Goal: Information Seeking & Learning: Learn about a topic

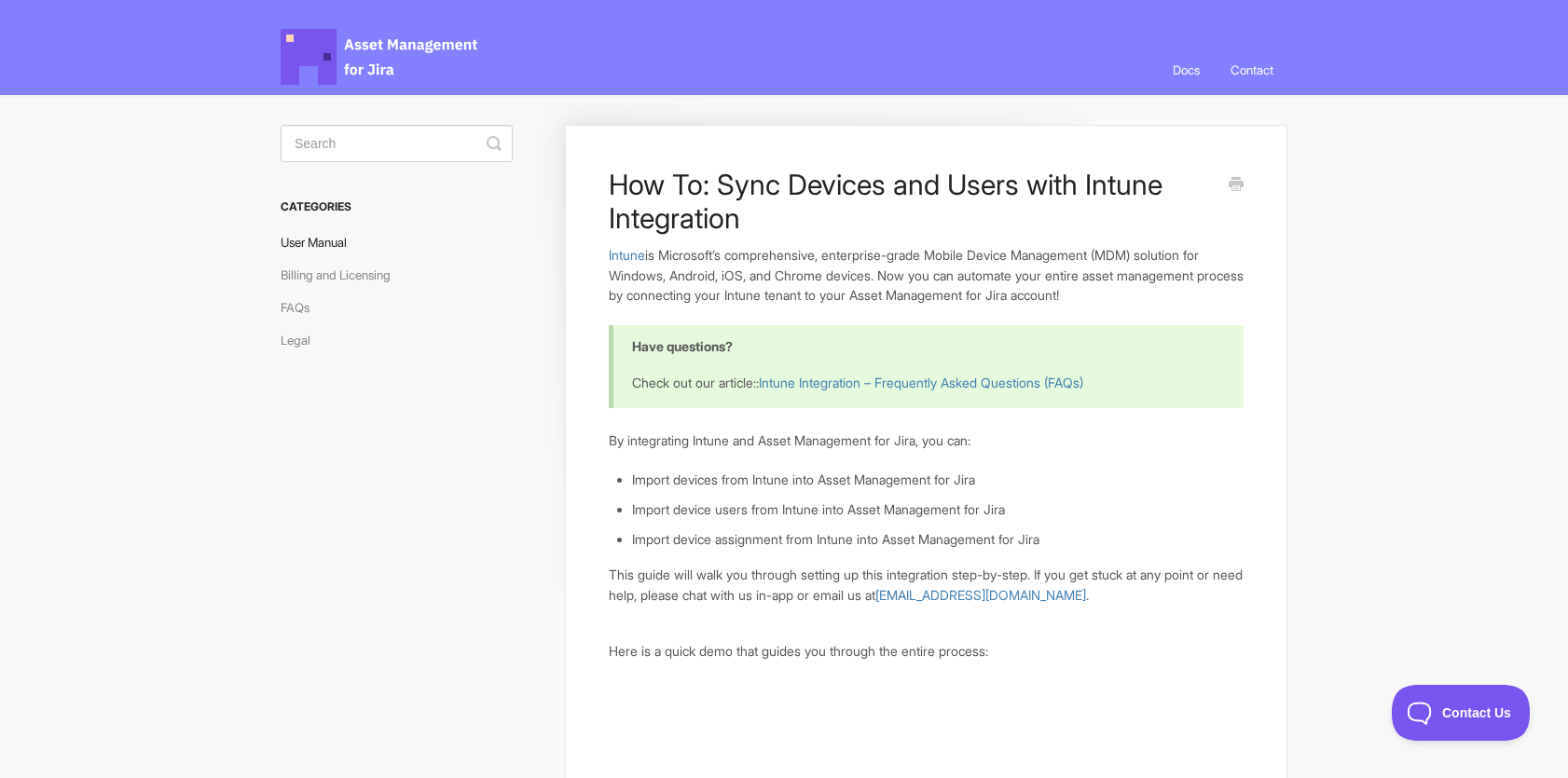
click at [336, 240] on link "User Manual" at bounding box center [321, 242] width 80 height 30
drag, startPoint x: 1528, startPoint y: 0, endPoint x: 1398, endPoint y: 196, distance: 235.2
click at [332, 246] on link "User Manual" at bounding box center [321, 242] width 80 height 30
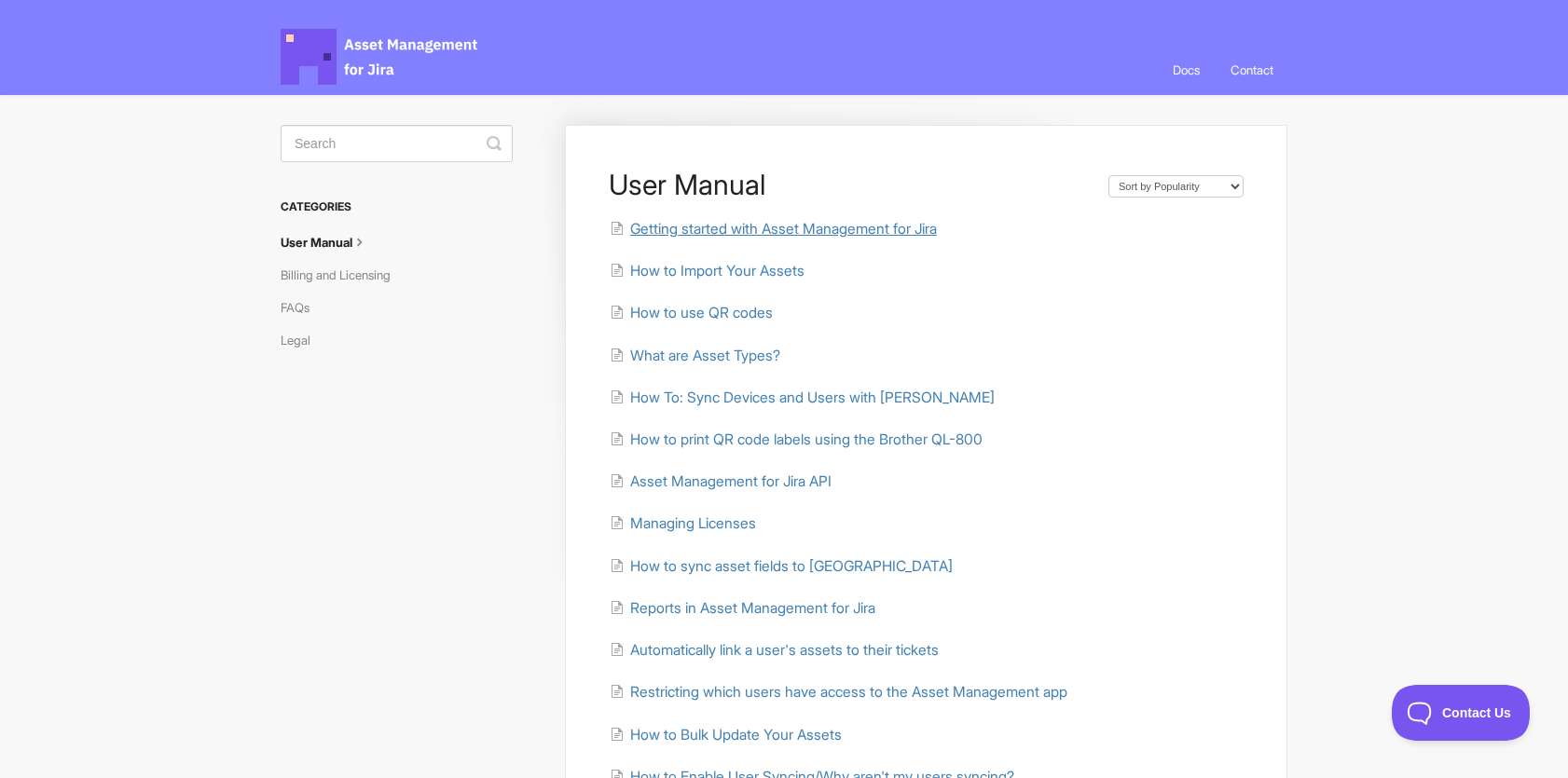
click at [685, 228] on span "Getting started with Asset Management for Jira" at bounding box center [784, 229] width 307 height 17
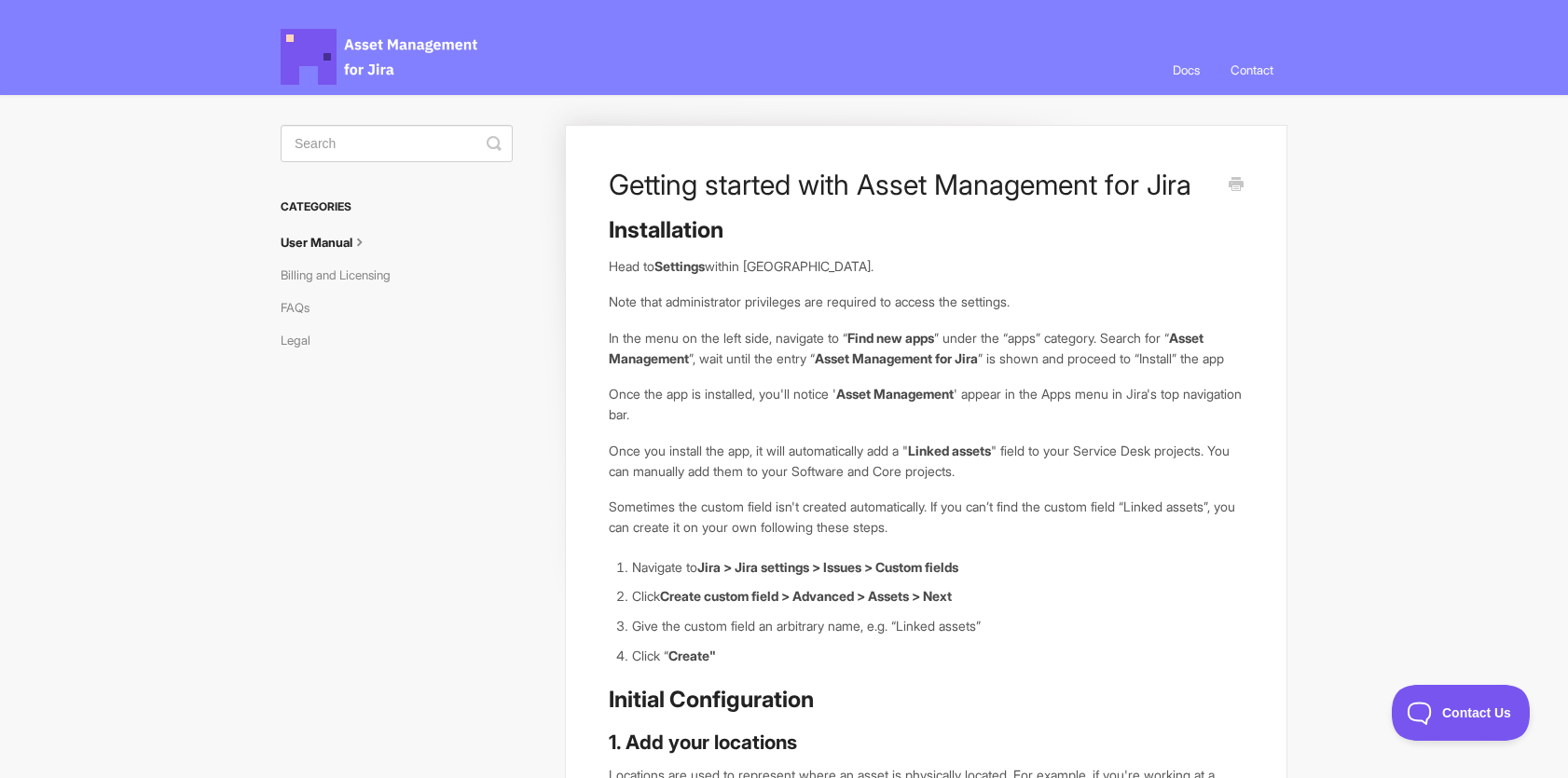
click at [340, 244] on link "User Manual" at bounding box center [332, 242] width 102 height 30
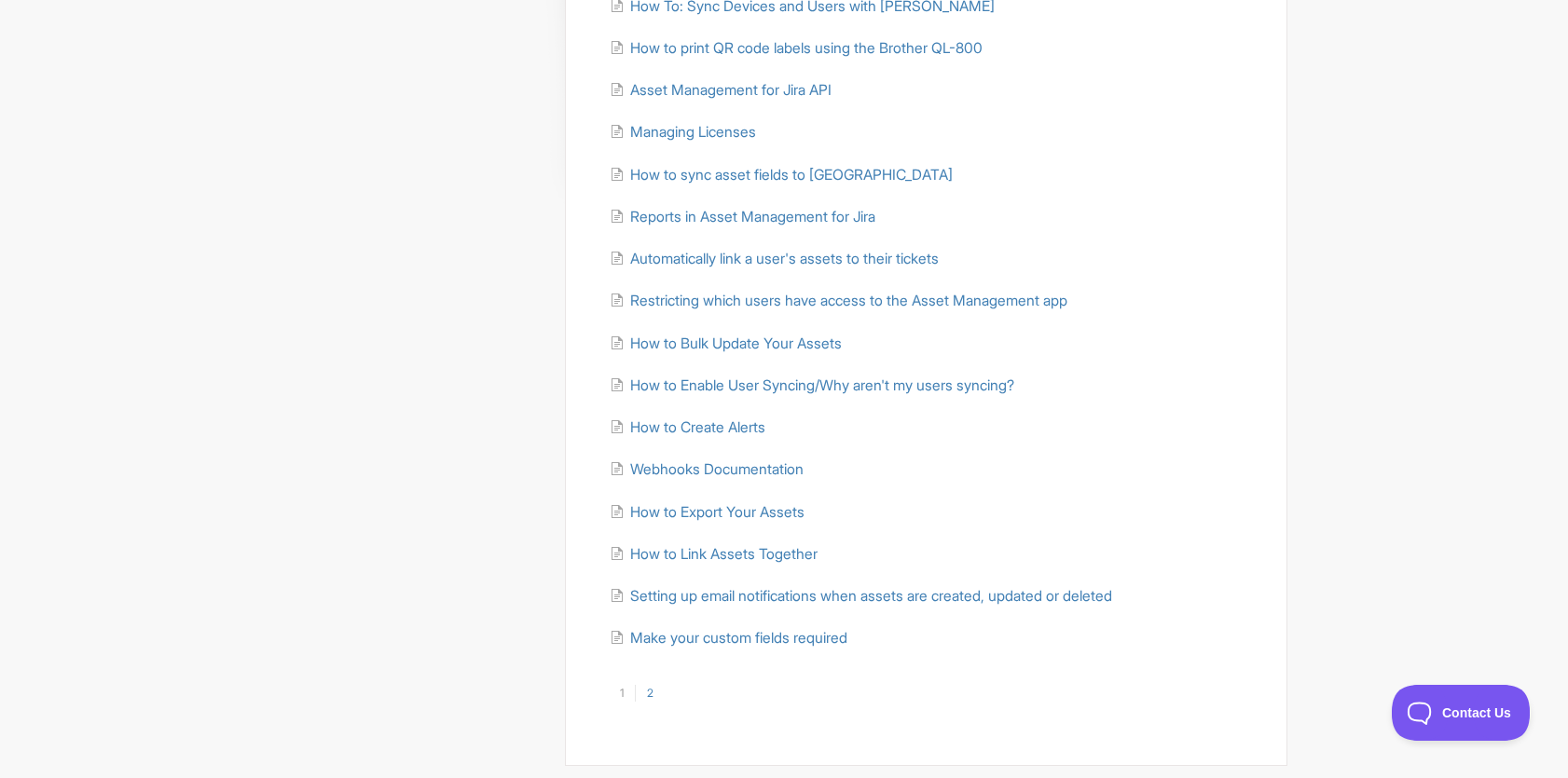
scroll to position [448, 0]
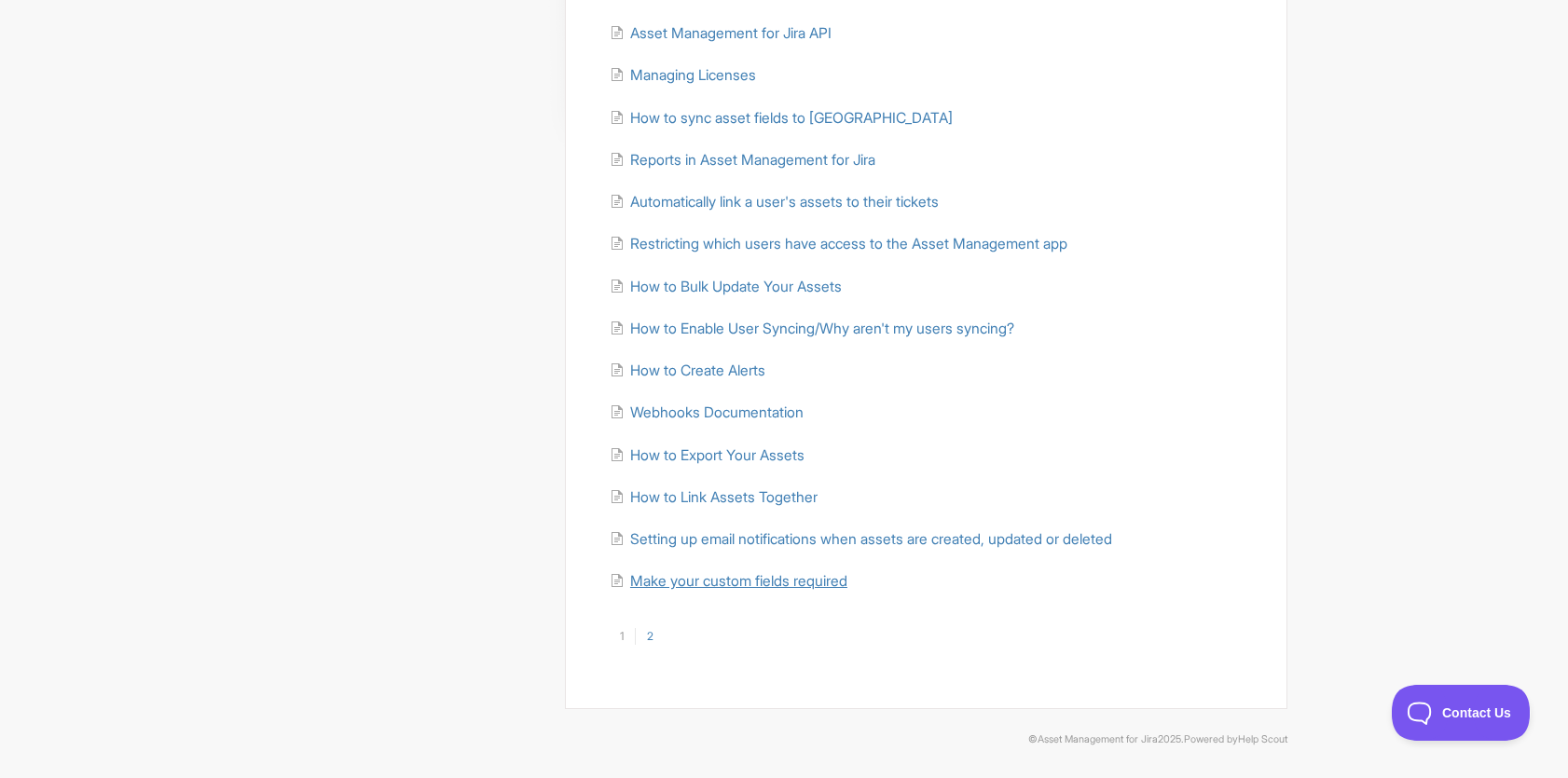
click at [803, 582] on span "Make your custom fields required" at bounding box center [739, 581] width 217 height 17
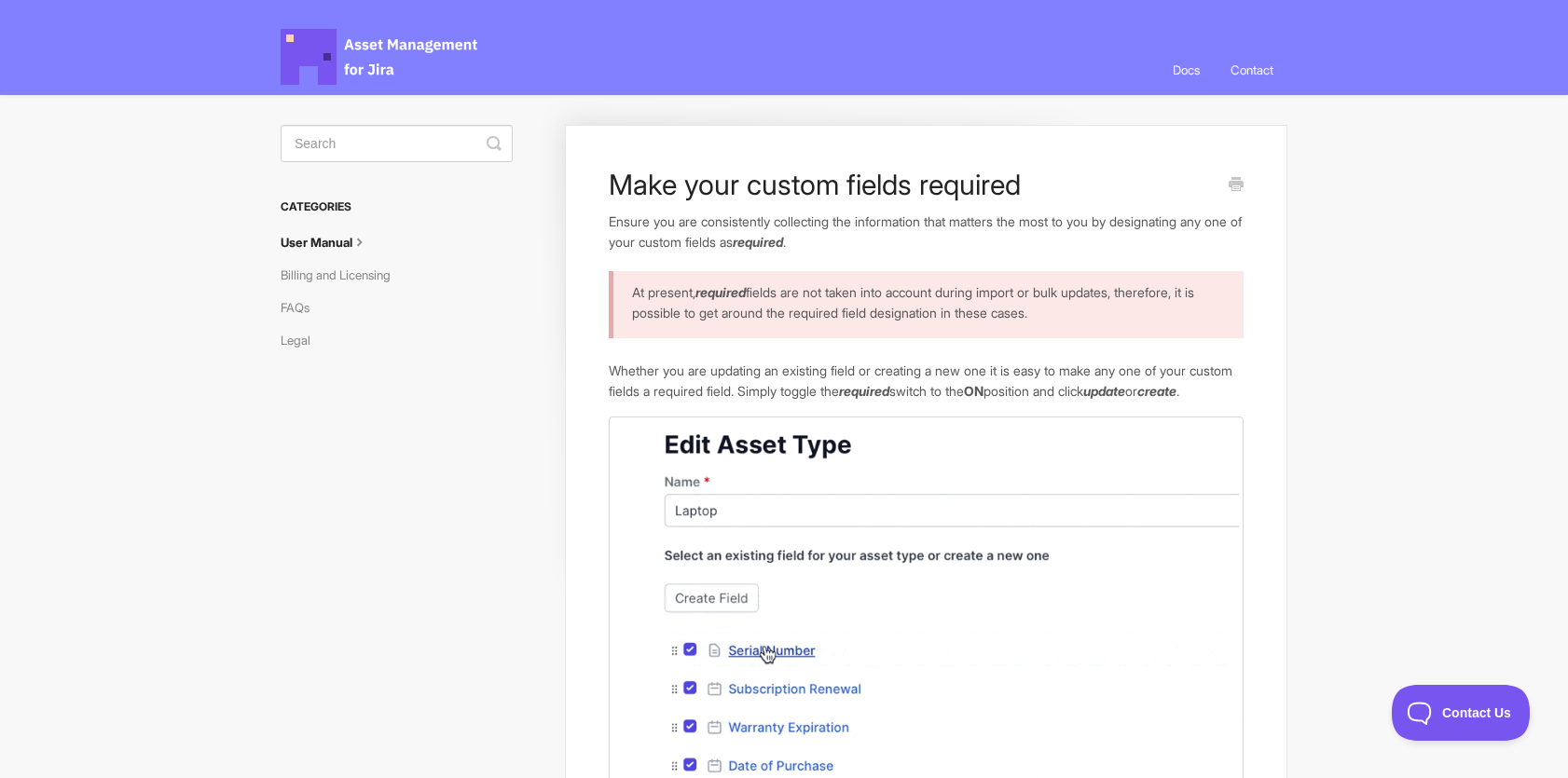
click at [311, 236] on link "User Manual" at bounding box center [332, 242] width 102 height 30
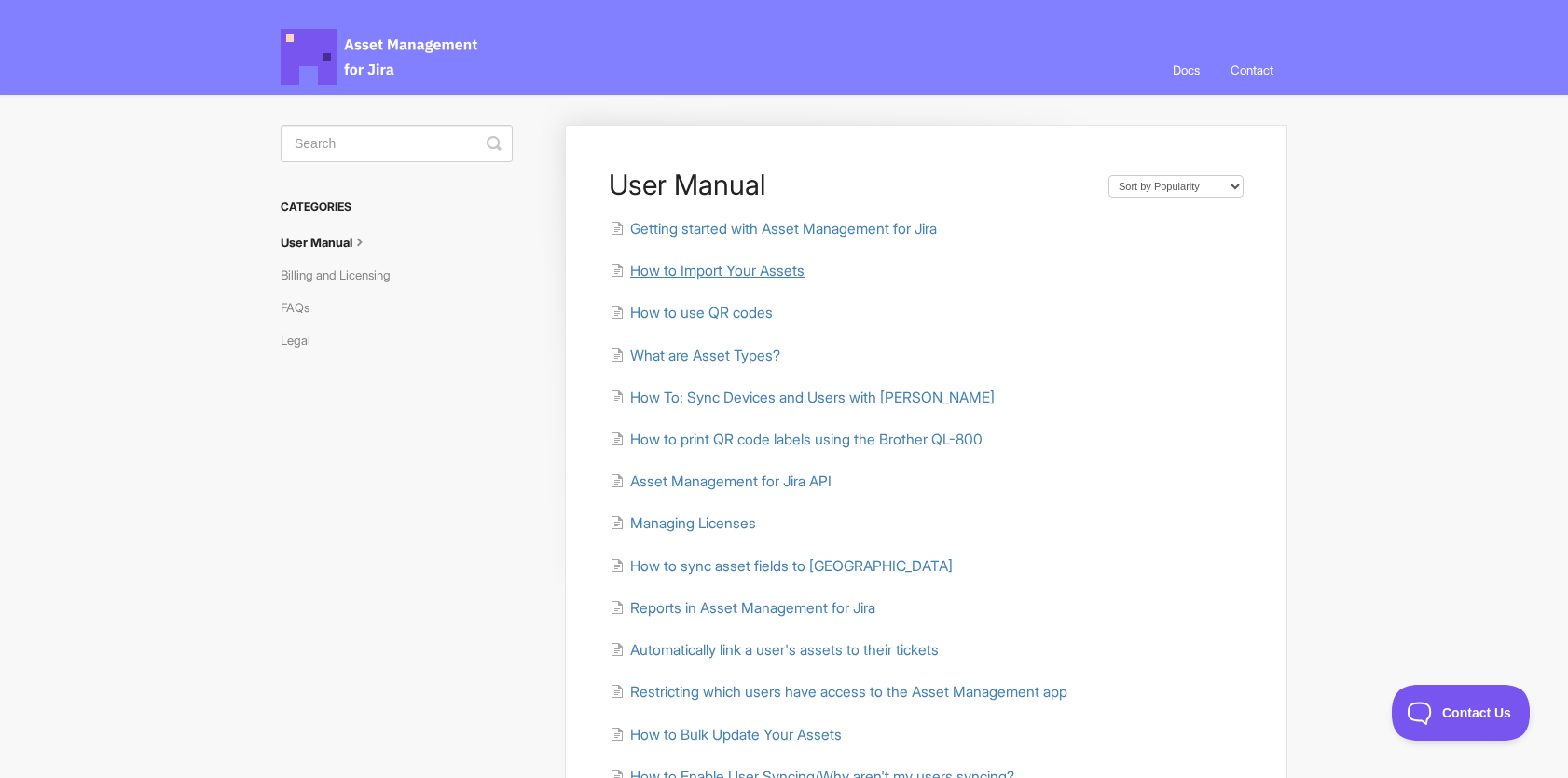
click at [742, 263] on span "How to Import Your Assets" at bounding box center [717, 270] width 175 height 17
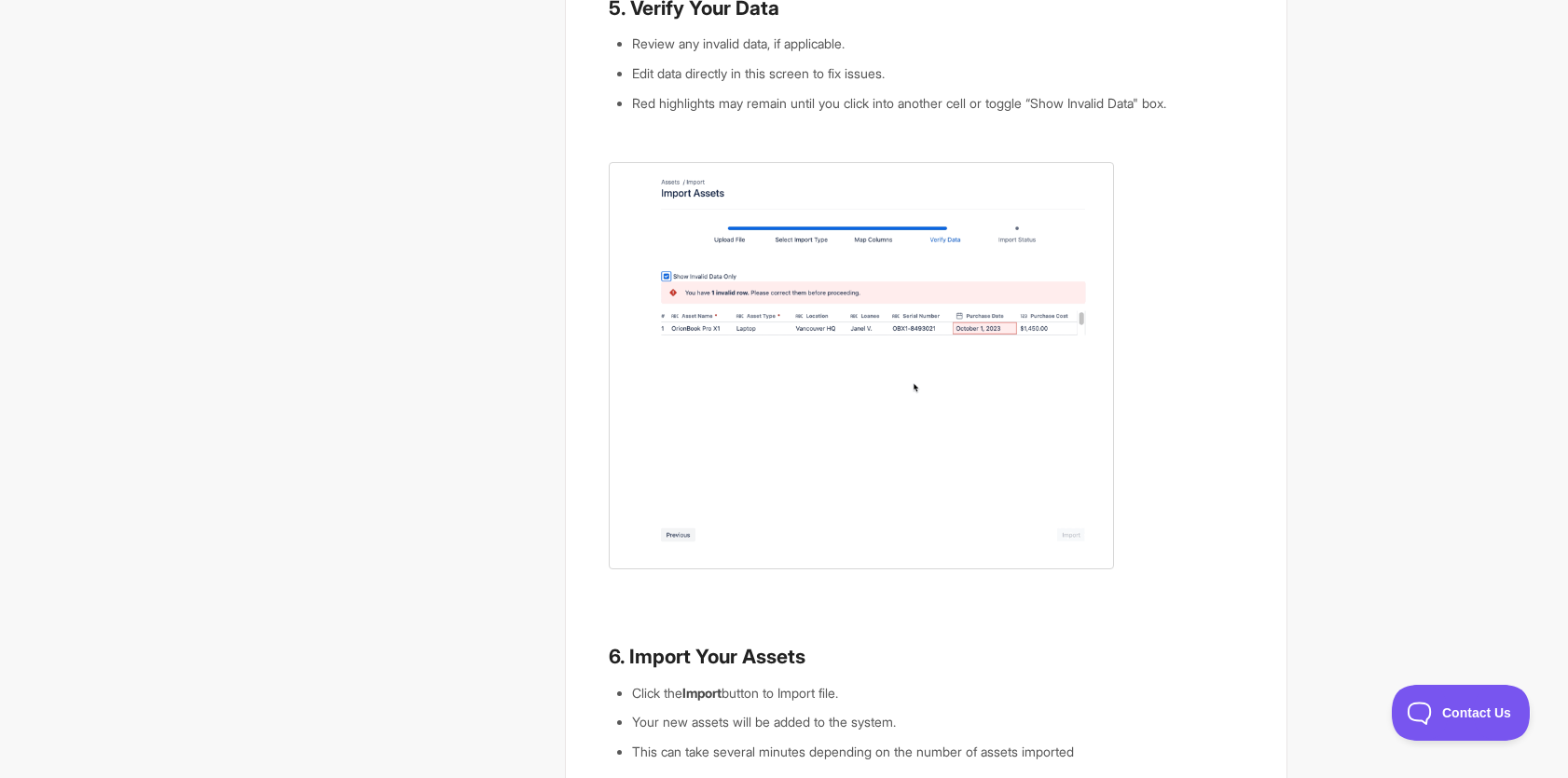
scroll to position [1554, 0]
